Goal: Task Accomplishment & Management: Use online tool/utility

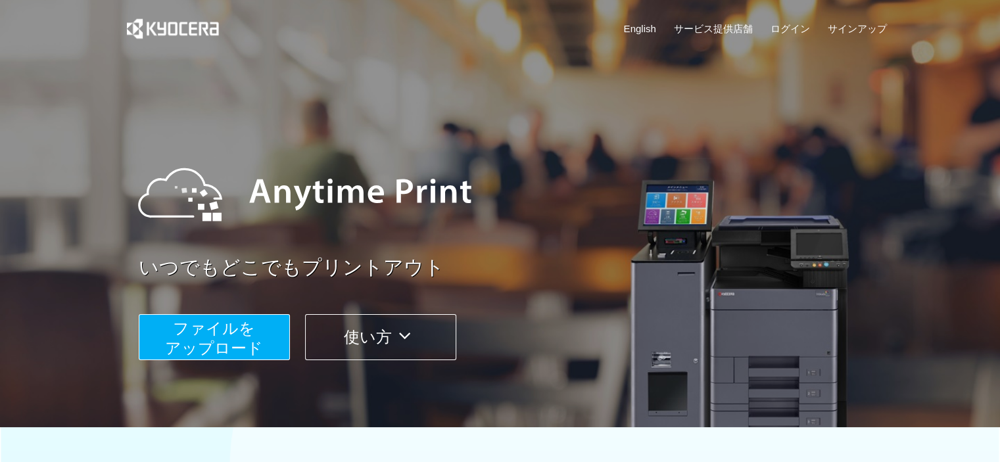
click at [226, 335] on span "ファイルを ​​アップロード" at bounding box center [214, 338] width 98 height 37
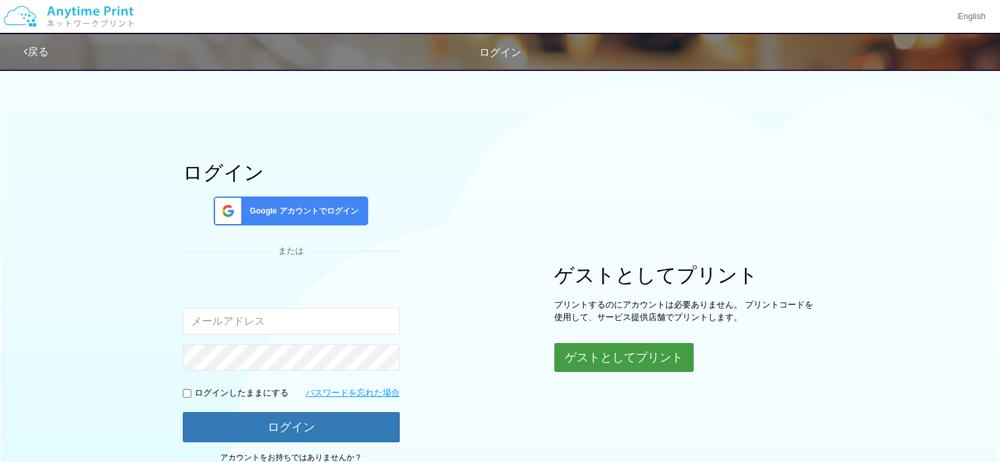
click at [640, 349] on button "ゲストとしてプリント" at bounding box center [623, 357] width 139 height 29
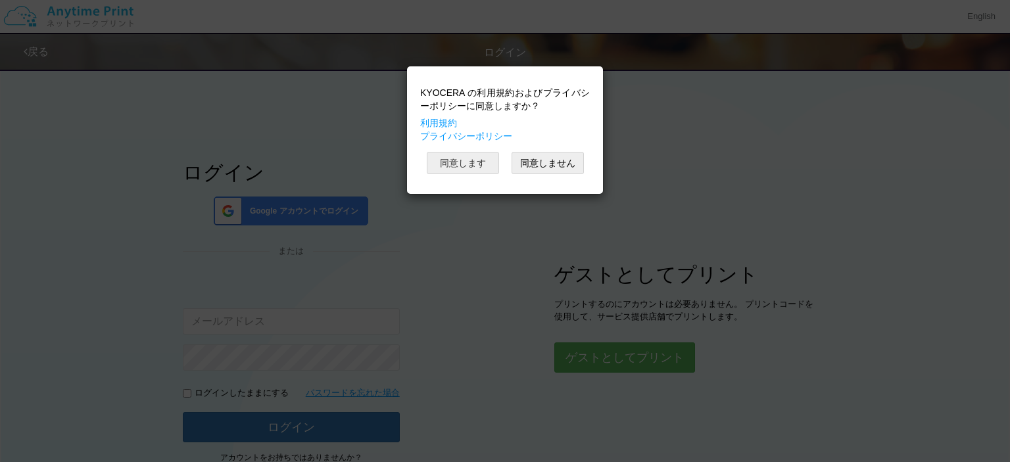
click at [468, 166] on button "同意します" at bounding box center [463, 163] width 72 height 22
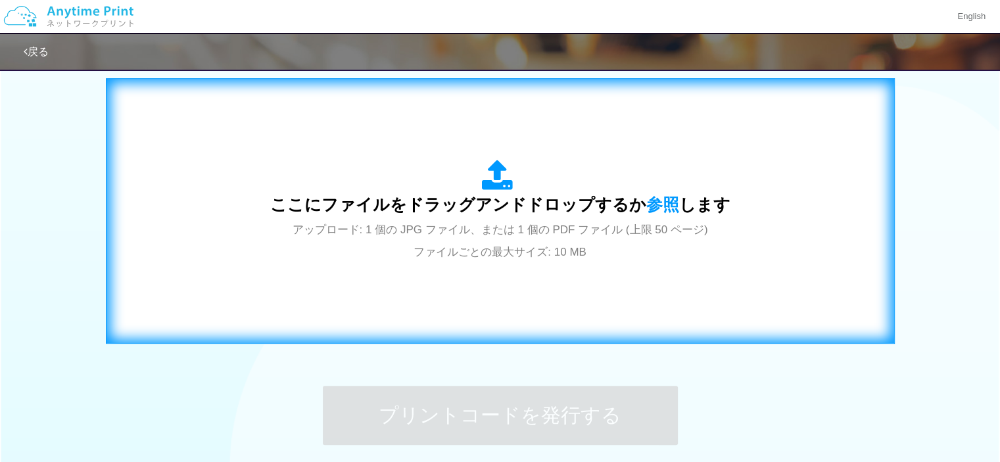
scroll to position [406, 0]
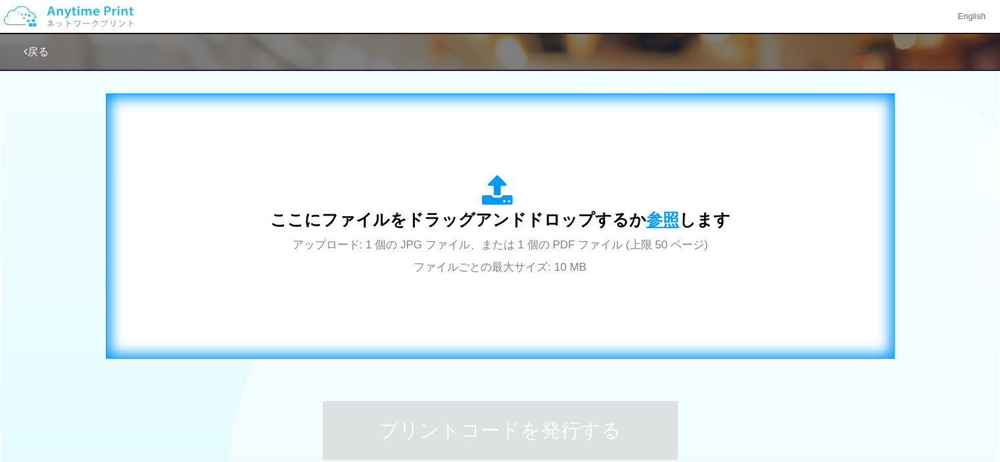
click at [660, 210] on span "参照" at bounding box center [663, 219] width 33 height 18
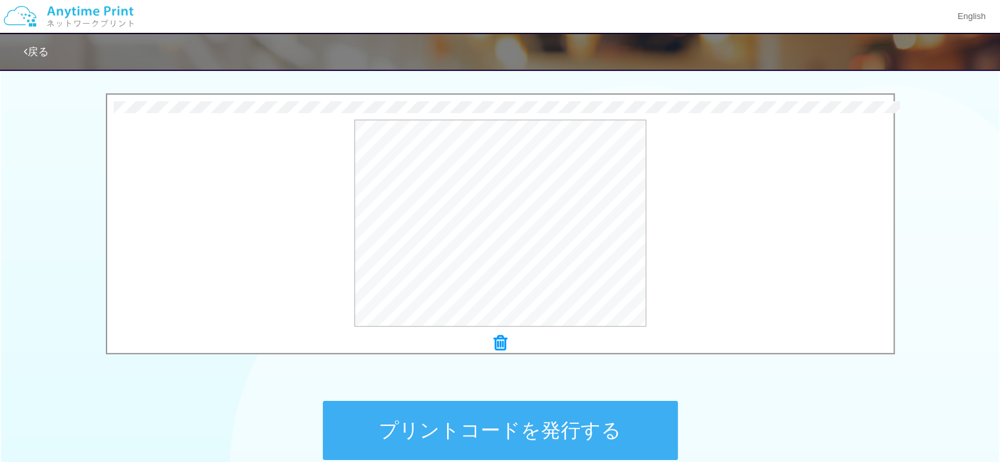
click at [504, 434] on button "プリントコードを発行する" at bounding box center [500, 430] width 355 height 59
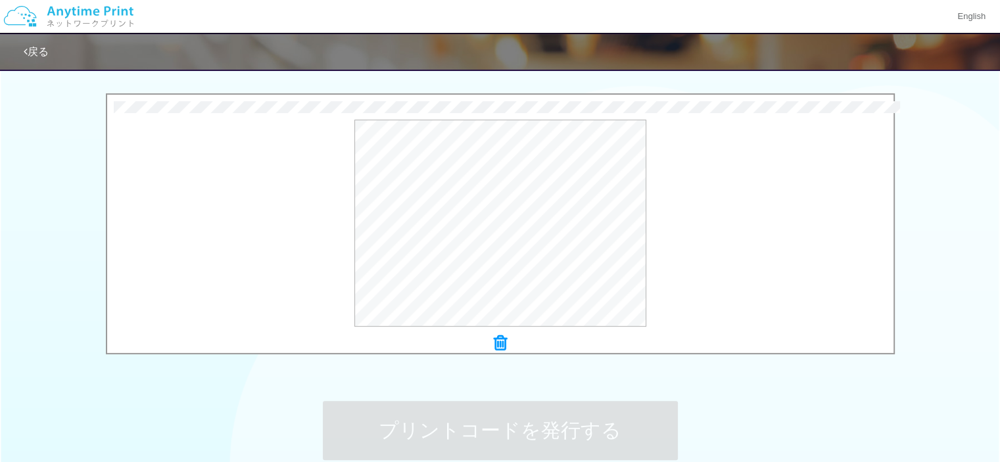
scroll to position [0, 0]
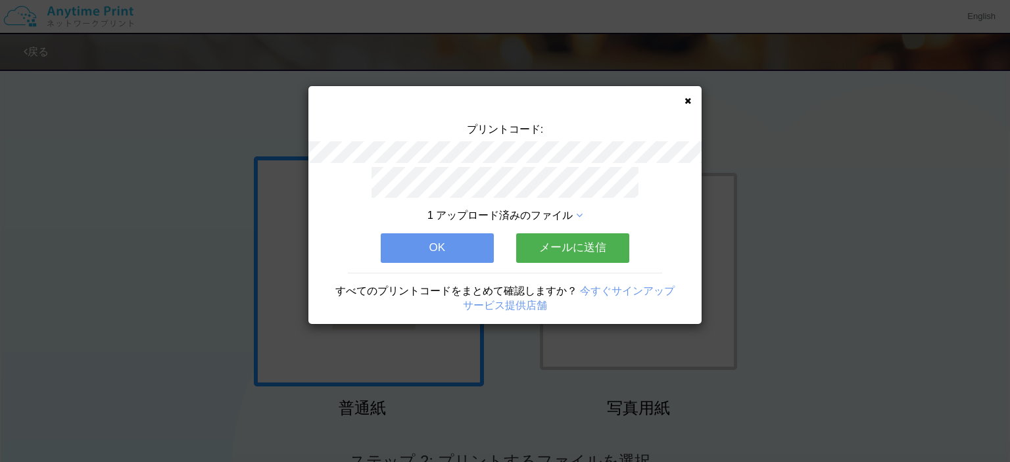
click at [567, 241] on button "メールに送信" at bounding box center [572, 248] width 113 height 29
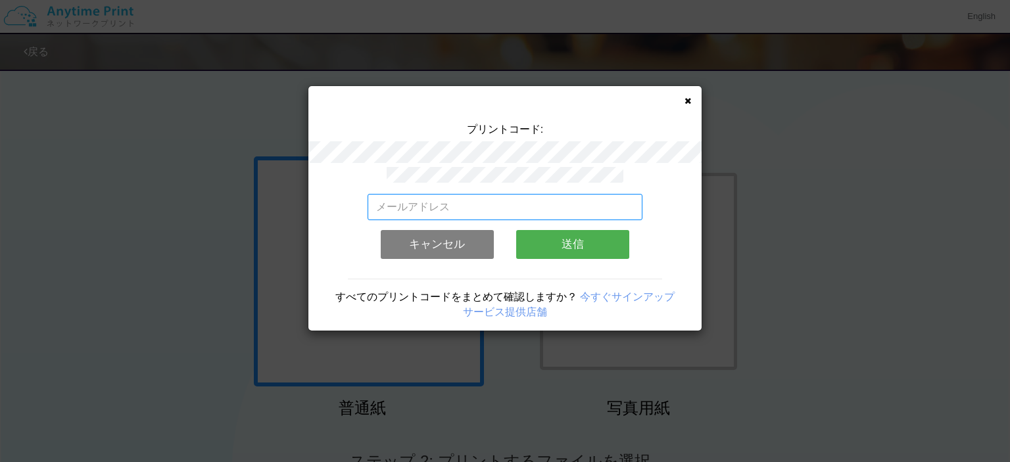
click at [444, 210] on input "email" at bounding box center [506, 207] width 276 height 26
type input "[EMAIL_ADDRESS][DOMAIN_NAME]"
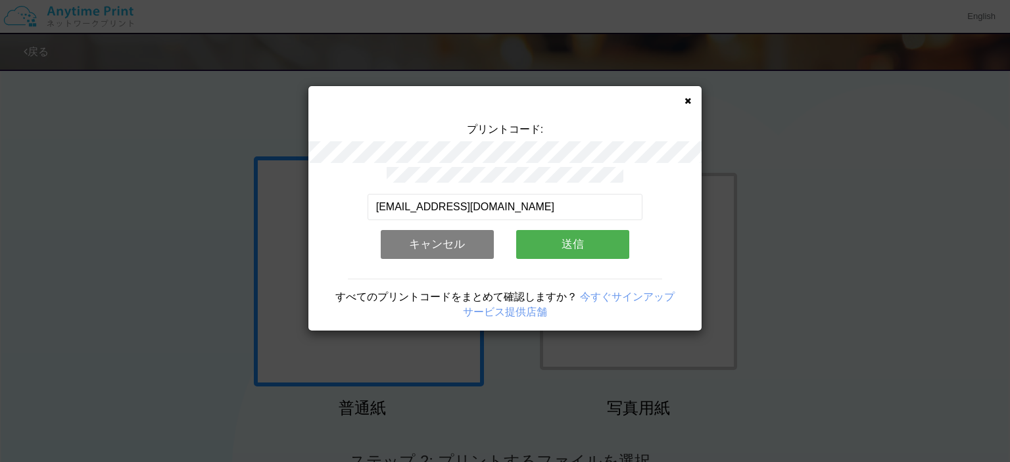
click at [571, 245] on button "送信" at bounding box center [572, 244] width 113 height 29
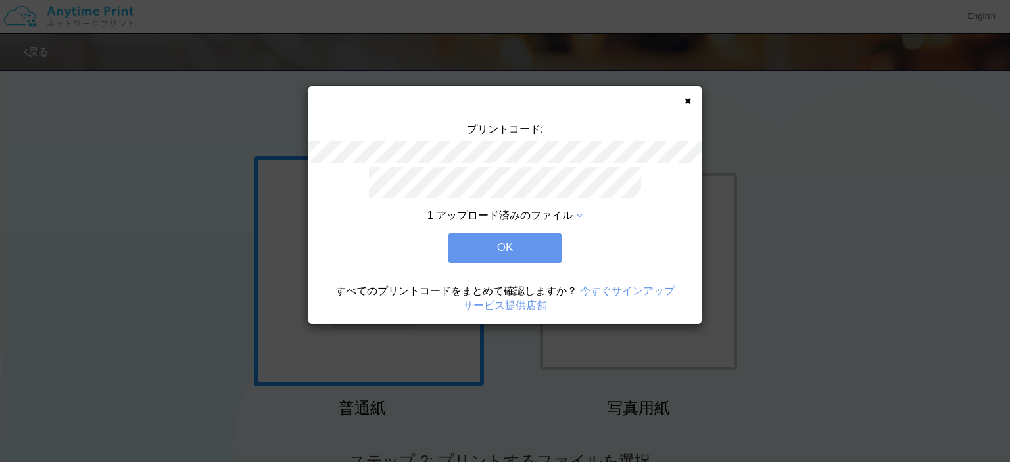
click at [484, 251] on button "OK" at bounding box center [505, 248] width 113 height 29
